Goal: Information Seeking & Learning: Find specific fact

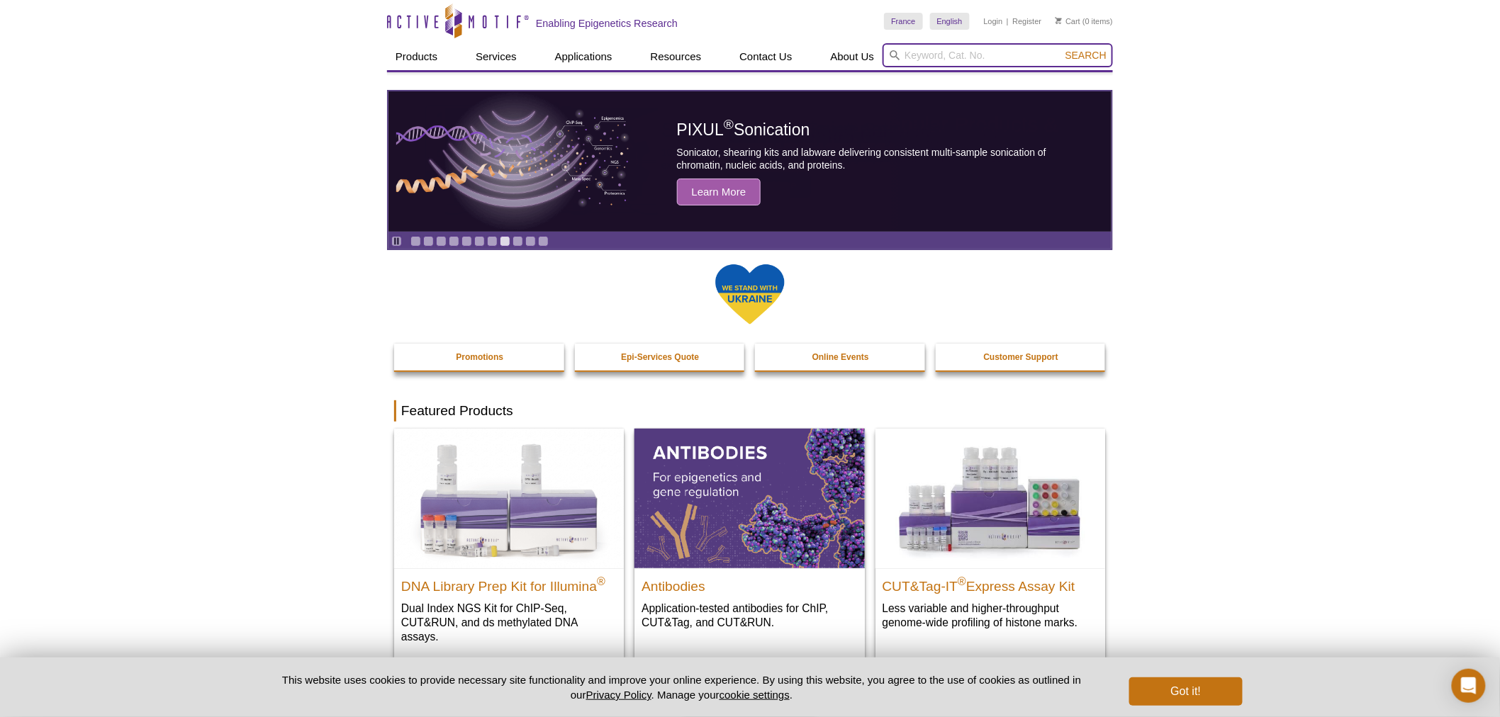
click at [961, 47] on input "search" at bounding box center [997, 55] width 230 height 24
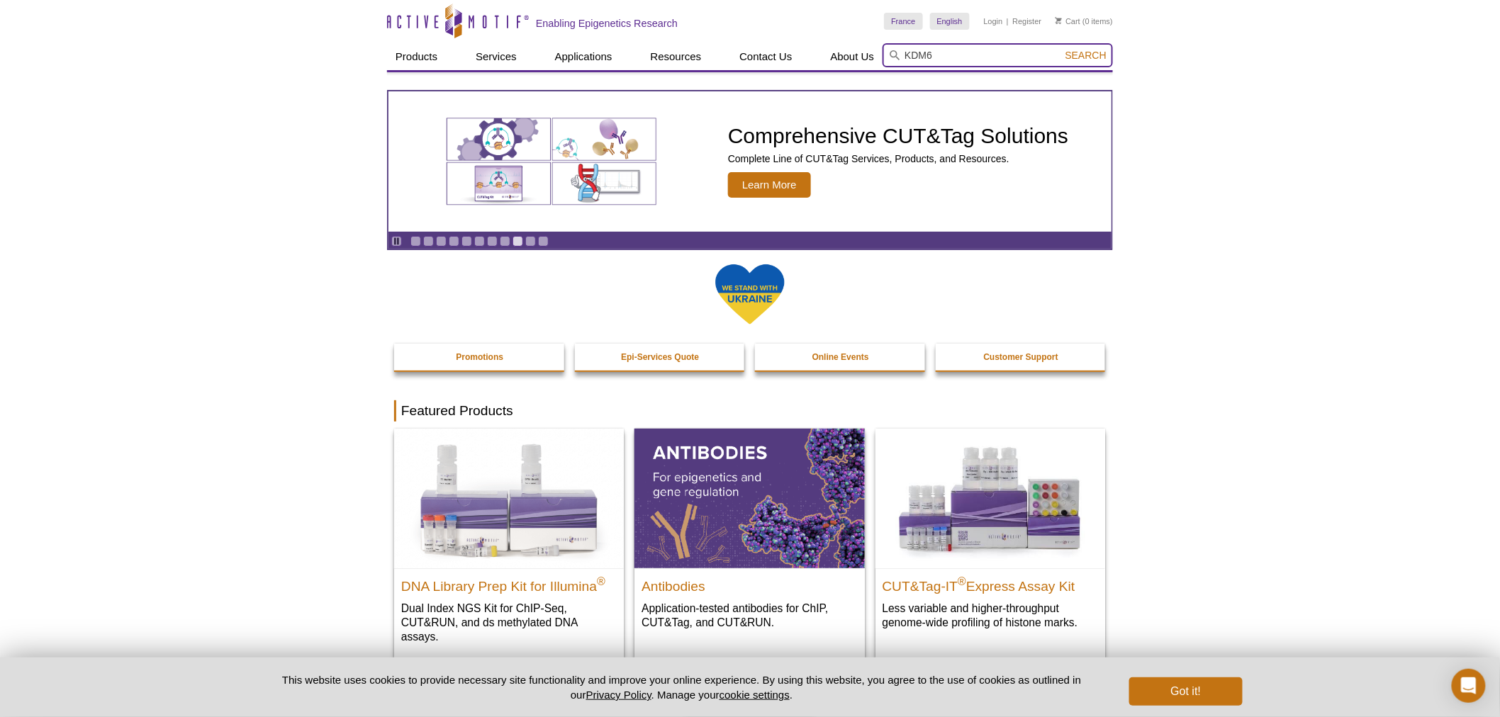
type input "KDM6"
click at [1061, 49] on button "Search" at bounding box center [1086, 55] width 50 height 13
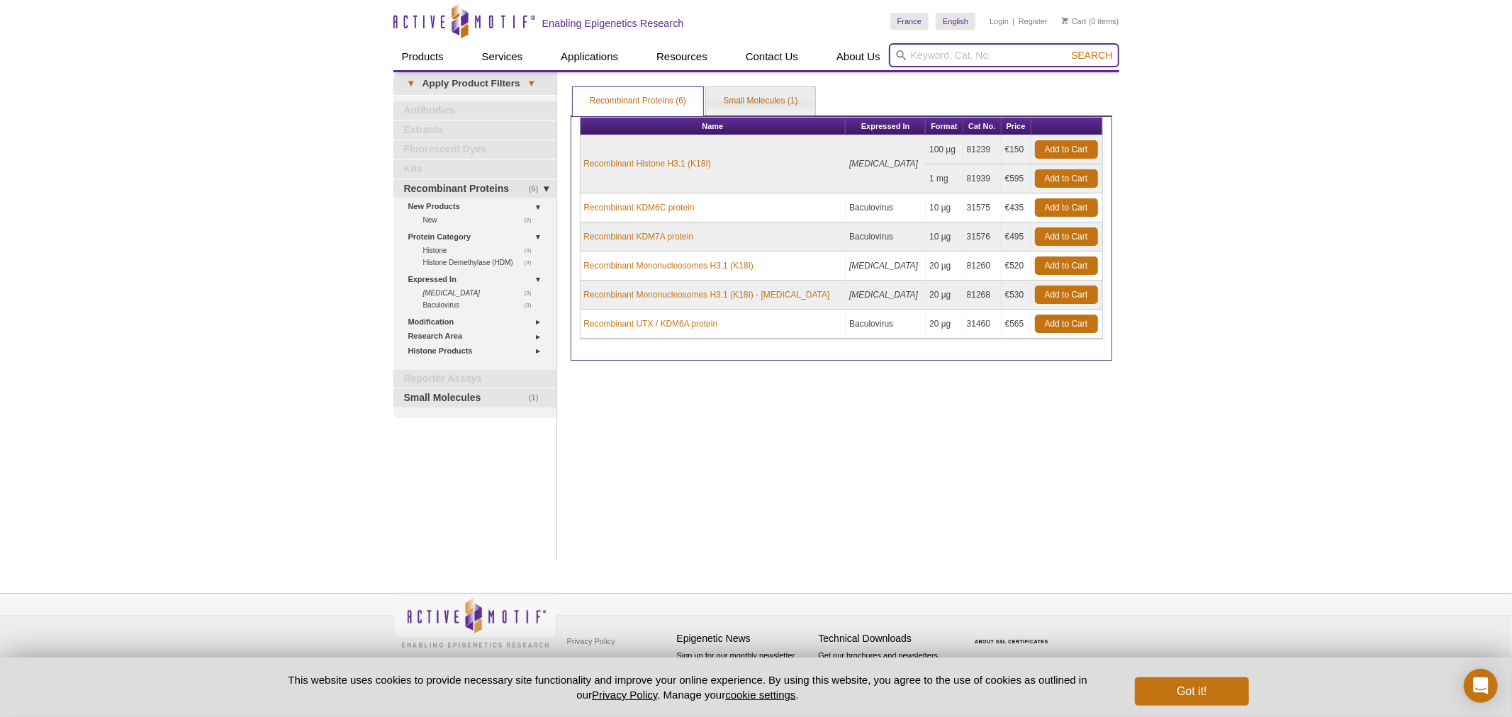
click at [955, 60] on input "search" at bounding box center [1004, 55] width 230 height 24
type input "KDM6A"
click at [1067, 49] on button "Search" at bounding box center [1092, 55] width 50 height 13
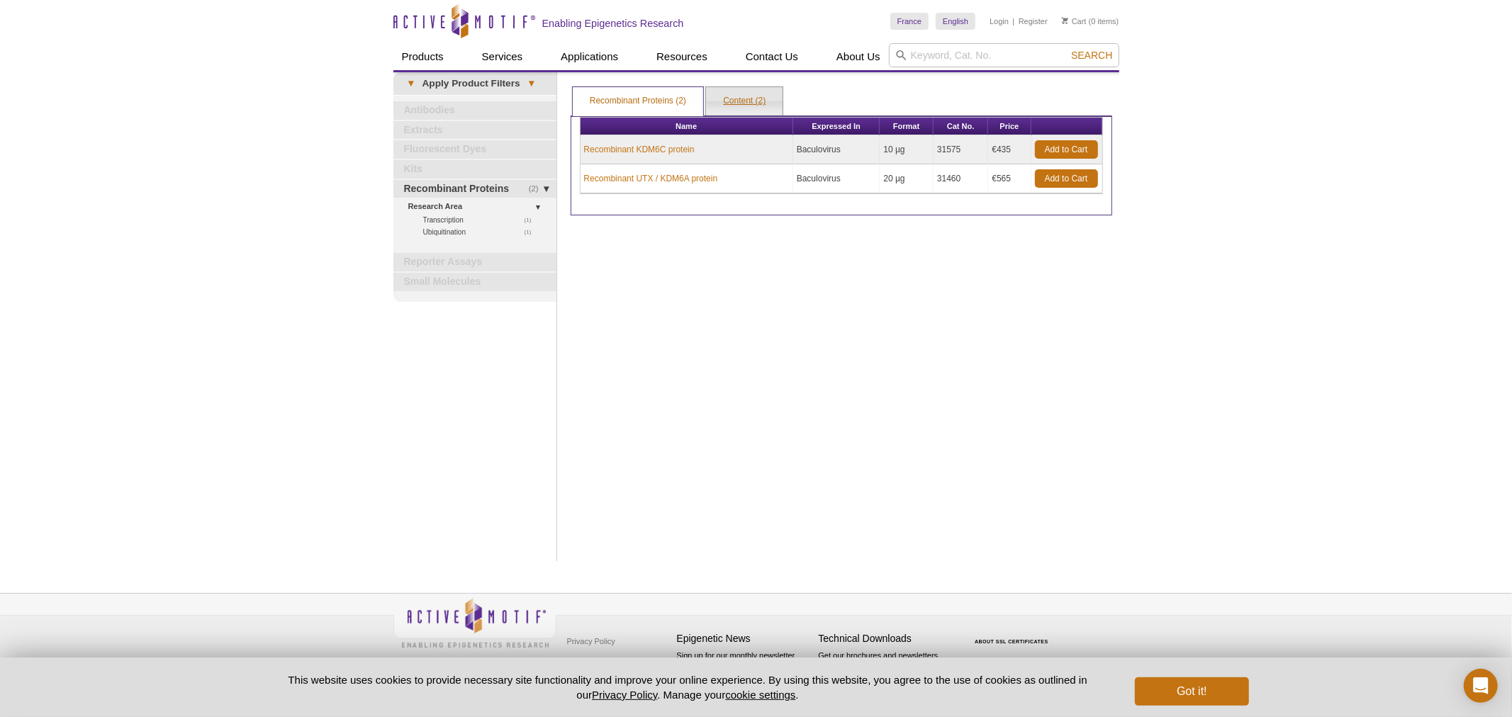
click at [724, 101] on link "Content (2)" at bounding box center [744, 101] width 77 height 28
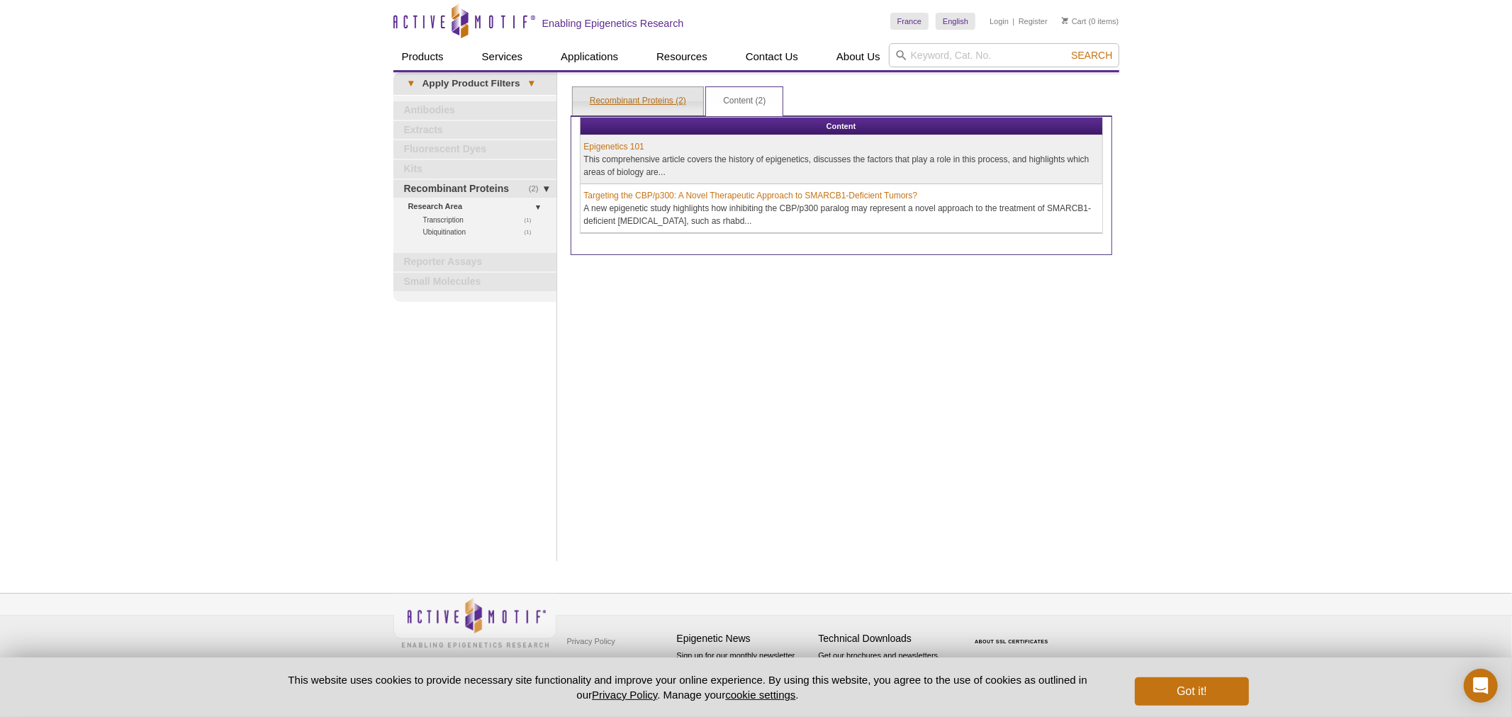
click at [641, 101] on link "Recombinant Proteins (2)" at bounding box center [638, 101] width 130 height 28
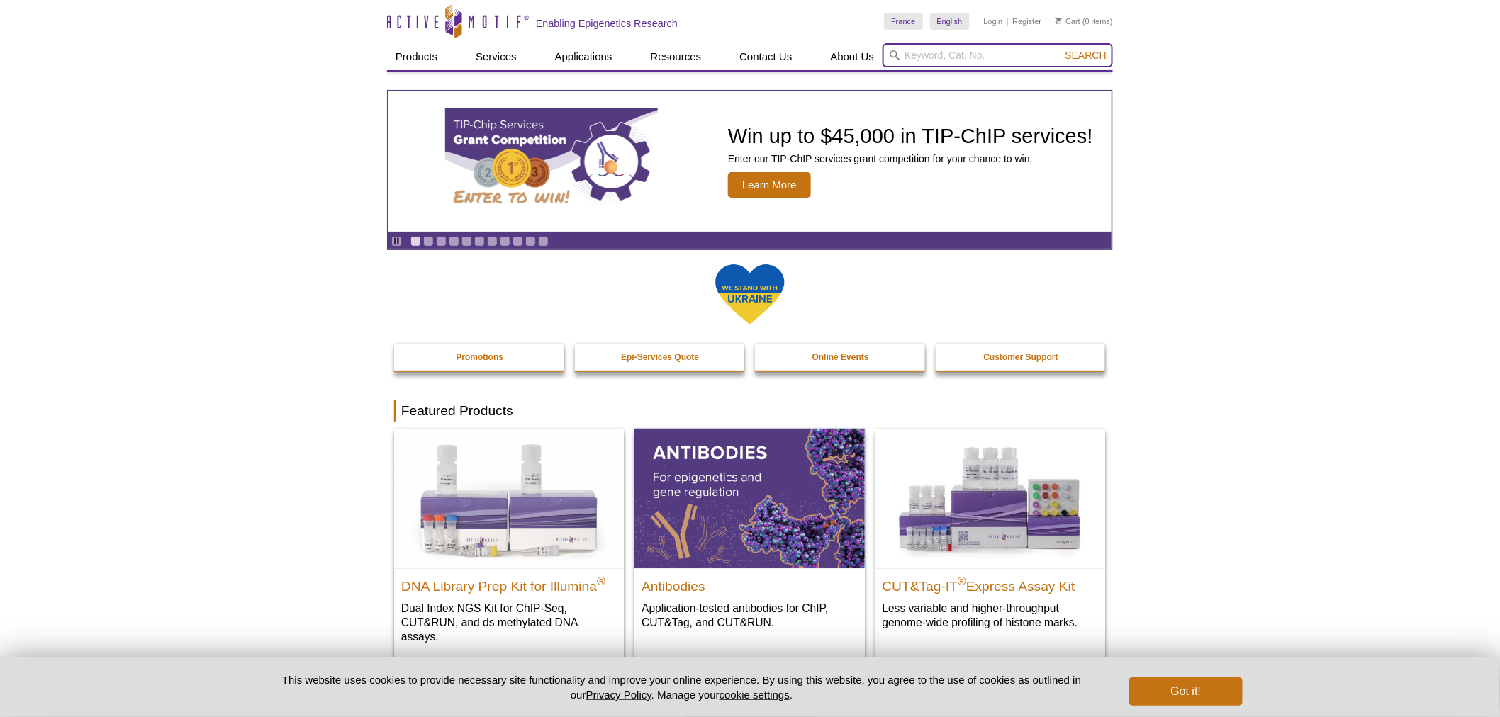
click at [931, 64] on input "search" at bounding box center [997, 55] width 230 height 24
type input "61515"
drag, startPoint x: 1092, startPoint y: 52, endPoint x: 1082, endPoint y: 55, distance: 10.1
click at [1092, 53] on span "Search" at bounding box center [1085, 55] width 41 height 11
